Goal: Information Seeking & Learning: Learn about a topic

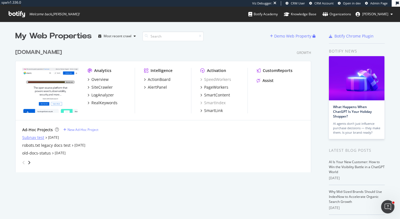
click at [30, 137] on div "Subnav test" at bounding box center [33, 138] width 22 height 6
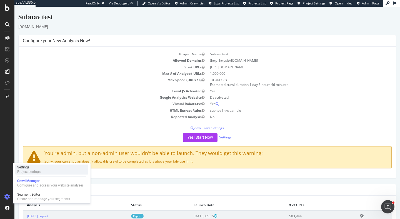
click at [41, 171] on div "Settings Project settings" at bounding box center [51, 169] width 73 height 10
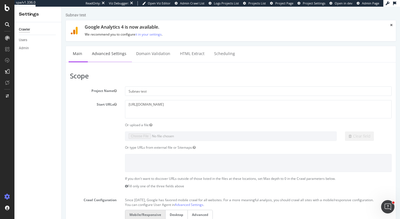
click at [114, 52] on link "Advanced Settings" at bounding box center [109, 53] width 43 height 15
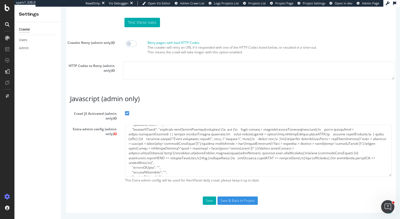
scroll to position [152, 0]
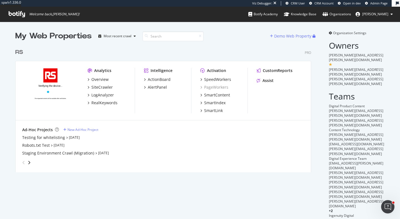
scroll to position [130, 300]
click at [110, 89] on div "SiteCrawler" at bounding box center [101, 87] width 21 height 6
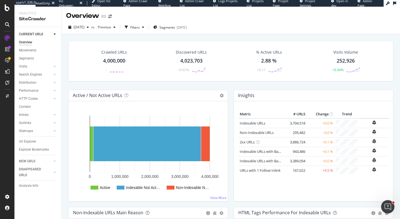
click at [7, 9] on icon at bounding box center [7, 7] width 5 height 7
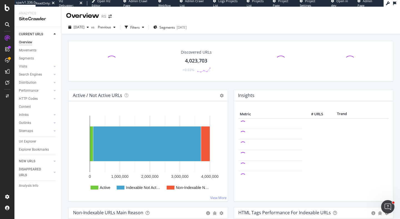
click at [7, 9] on icon at bounding box center [7, 7] width 5 height 7
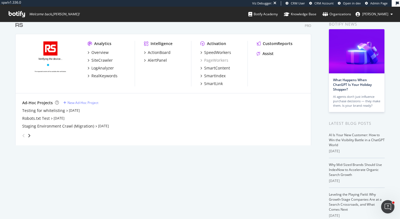
scroll to position [29, 0]
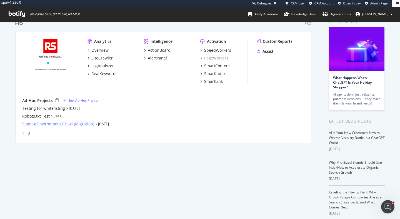
click at [48, 125] on div "Staging Environment Crawl (Migration)" at bounding box center [58, 124] width 72 height 6
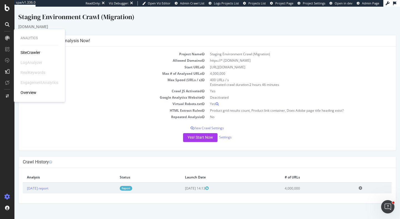
click at [32, 51] on div "SiteCrawler" at bounding box center [31, 53] width 20 height 6
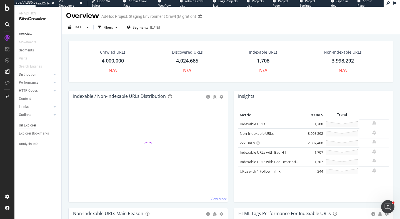
click at [35, 125] on div "Url Explorer" at bounding box center [27, 125] width 17 height 6
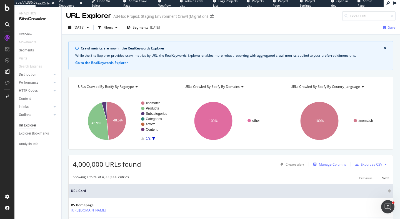
click at [335, 163] on div "Manage Columns" at bounding box center [332, 164] width 27 height 5
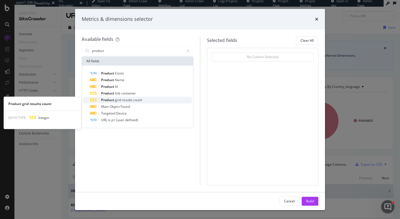
type input "product"
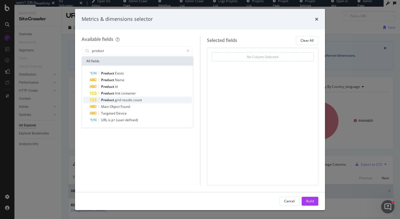
click at [150, 100] on div "Product grid results count" at bounding box center [141, 100] width 102 height 7
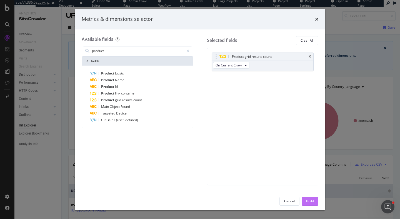
click at [310, 200] on div "Build" at bounding box center [310, 200] width 8 height 5
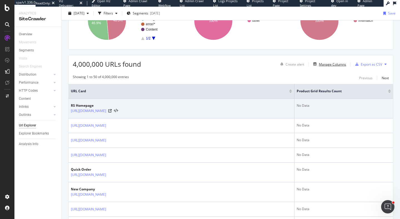
scroll to position [63, 0]
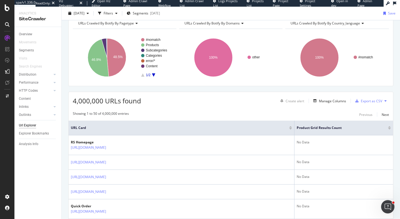
click at [391, 129] on th "Product grid results count" at bounding box center [343, 127] width 99 height 15
click at [389, 129] on div at bounding box center [389, 128] width 3 height 1
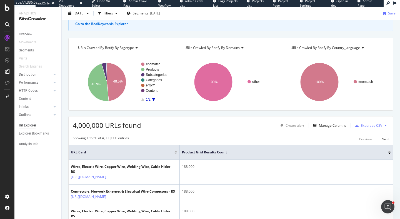
scroll to position [63, 0]
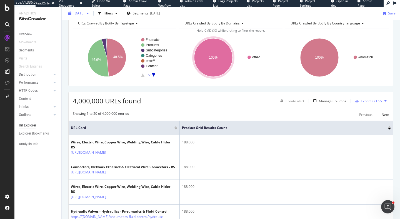
click at [91, 14] on div "button" at bounding box center [87, 13] width 7 height 3
click at [84, 14] on span "[DATE]" at bounding box center [79, 13] width 11 height 5
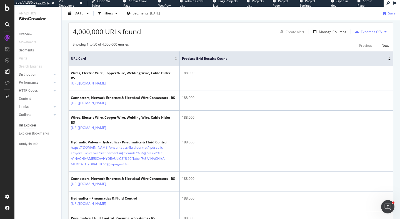
scroll to position [132, 0]
click at [9, 9] on icon at bounding box center [7, 7] width 5 height 7
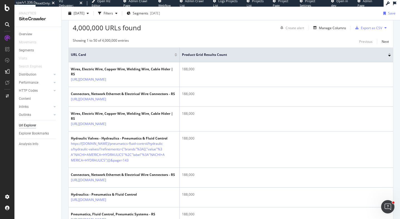
scroll to position [135, 0]
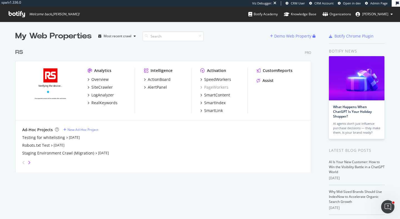
click at [28, 161] on icon "angle-right" at bounding box center [29, 162] width 3 height 4
click at [29, 162] on icon "angle-right" at bounding box center [29, 162] width 3 height 4
click at [22, 160] on icon "angle-left" at bounding box center [23, 162] width 3 height 4
click at [30, 162] on icon "angle-right" at bounding box center [29, 162] width 3 height 4
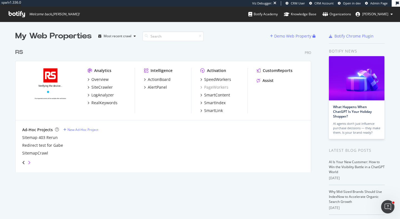
click at [30, 162] on icon "angle-right" at bounding box center [29, 162] width 3 height 4
click at [23, 162] on icon "angle-left" at bounding box center [23, 162] width 3 height 4
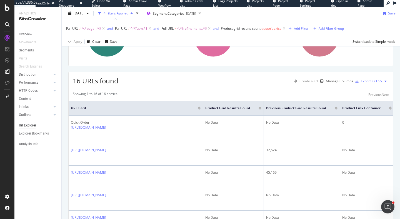
scroll to position [49, 0]
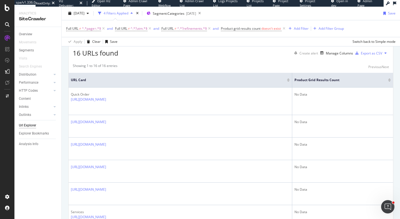
scroll to position [138, 0]
